Goal: Task Accomplishment & Management: Manage account settings

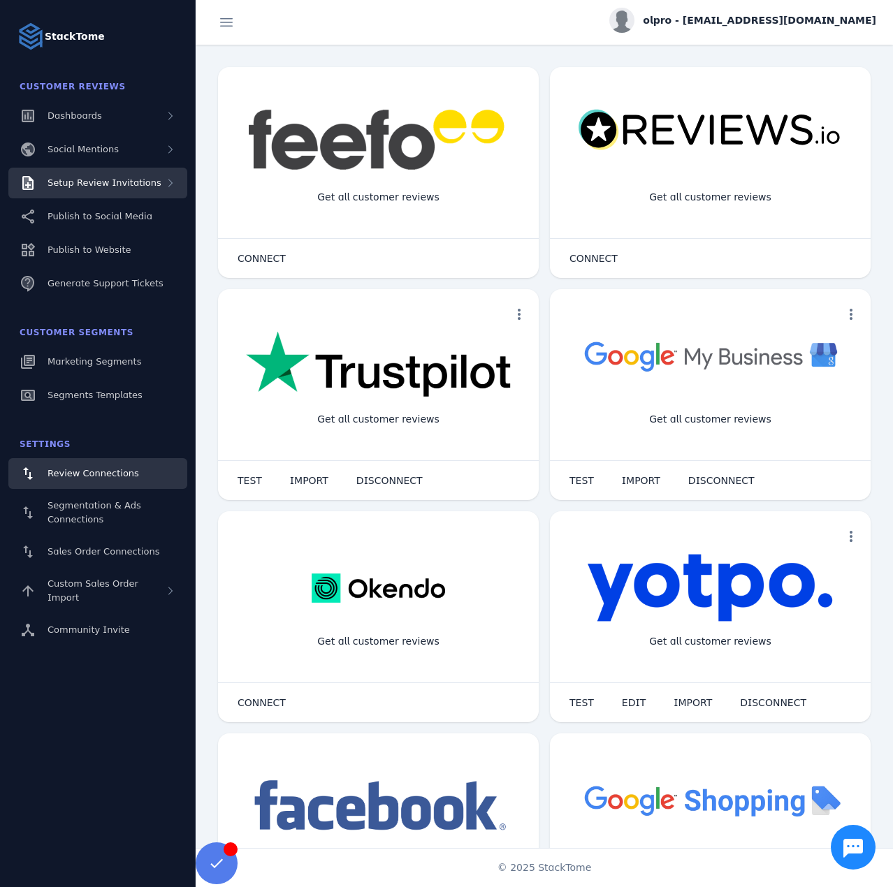
click at [152, 176] on div "Setup Review Invitations" at bounding box center [97, 183] width 179 height 31
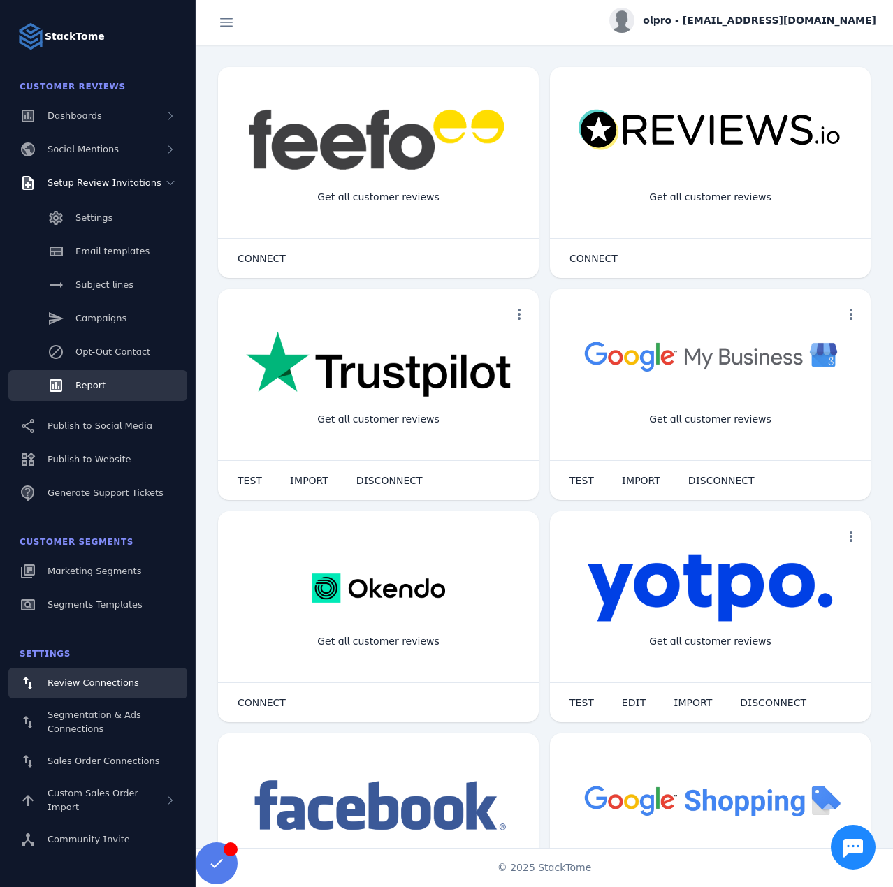
click at [111, 378] on link "Report" at bounding box center [97, 385] width 179 height 31
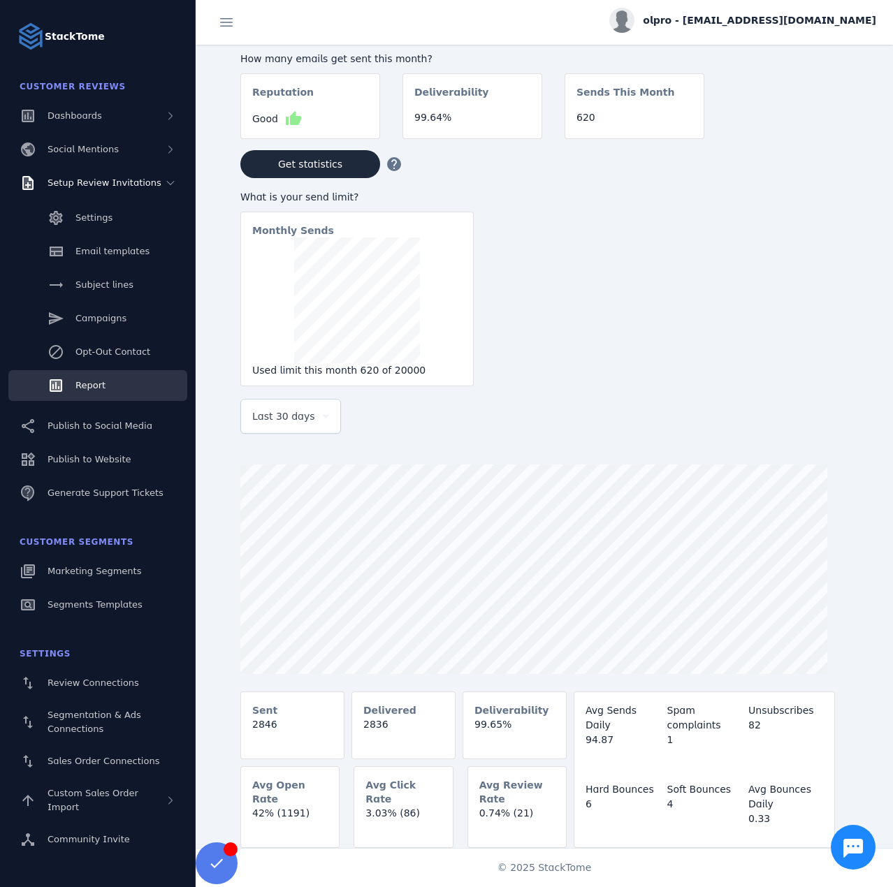
click at [293, 423] on span "Last 30 days" at bounding box center [283, 416] width 63 height 17
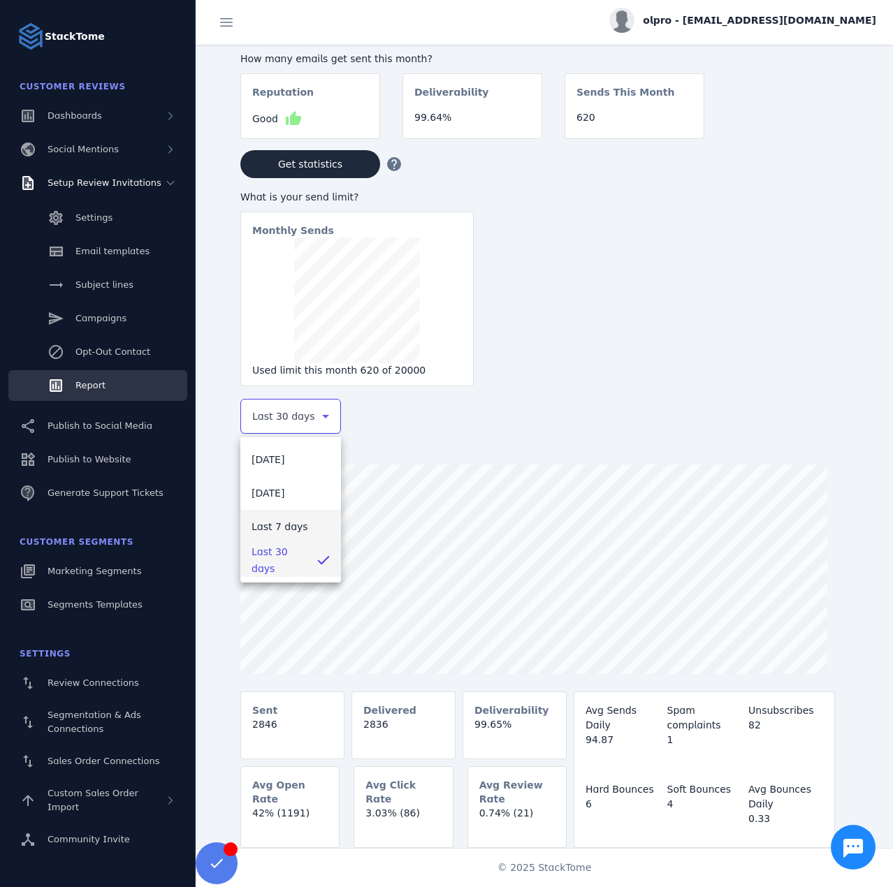
click at [289, 523] on span "Last 7 days" at bounding box center [280, 526] width 57 height 17
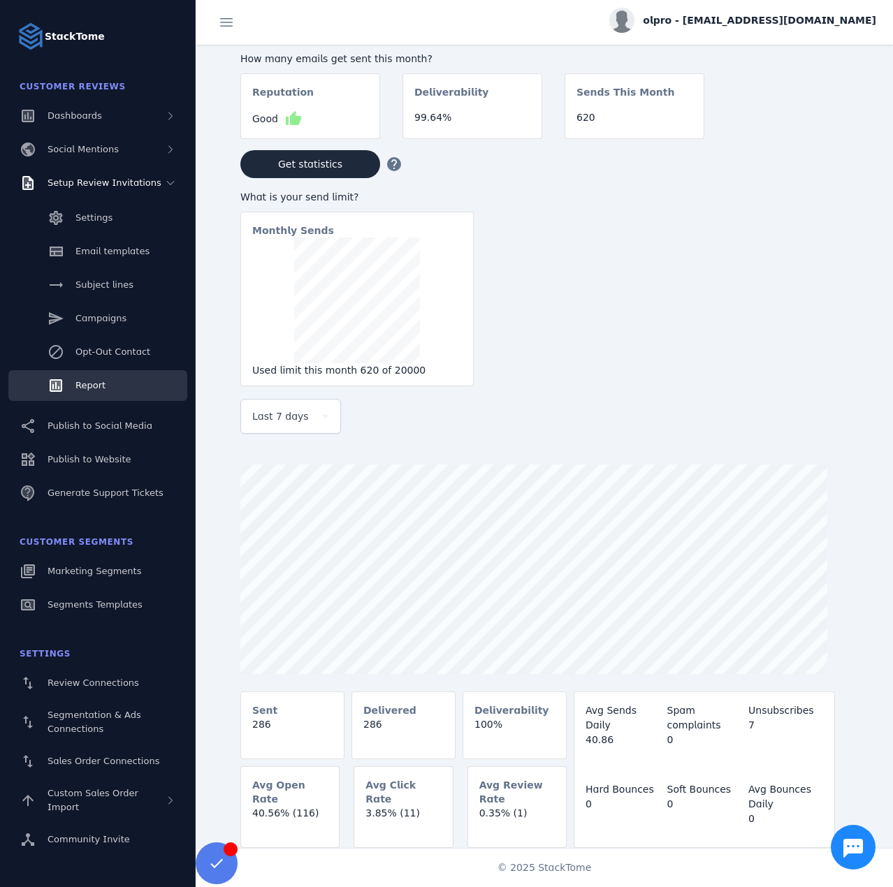
click at [778, 13] on span "olpro - [EMAIL_ADDRESS][DOMAIN_NAME]" at bounding box center [759, 20] width 233 height 15
click at [825, 122] on button "Sign out" at bounding box center [826, 135] width 101 height 34
